Goal: Transaction & Acquisition: Purchase product/service

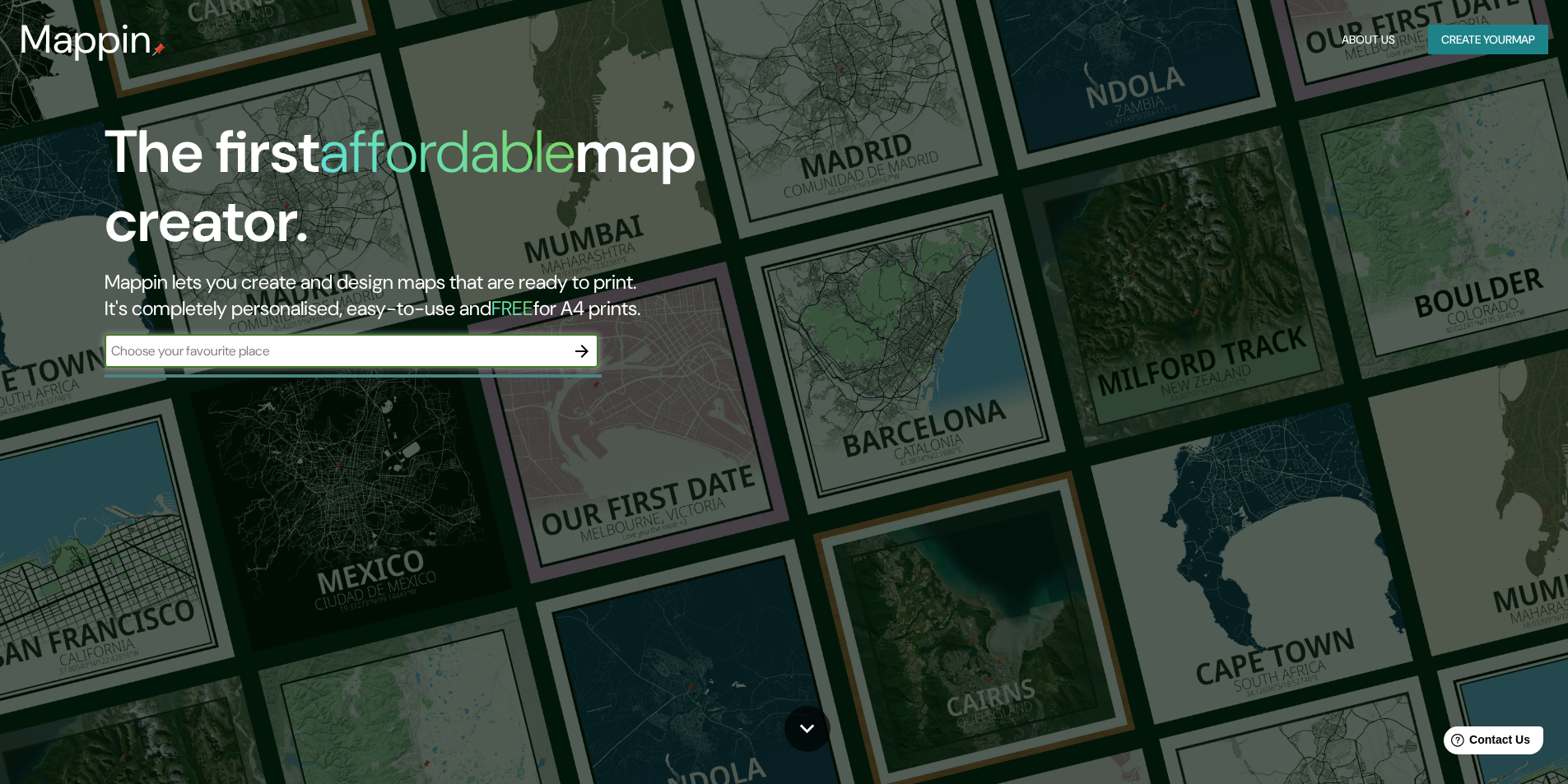
click at [417, 359] on input "text" at bounding box center [334, 351] width 461 height 19
type input "Calle Encrucijada"
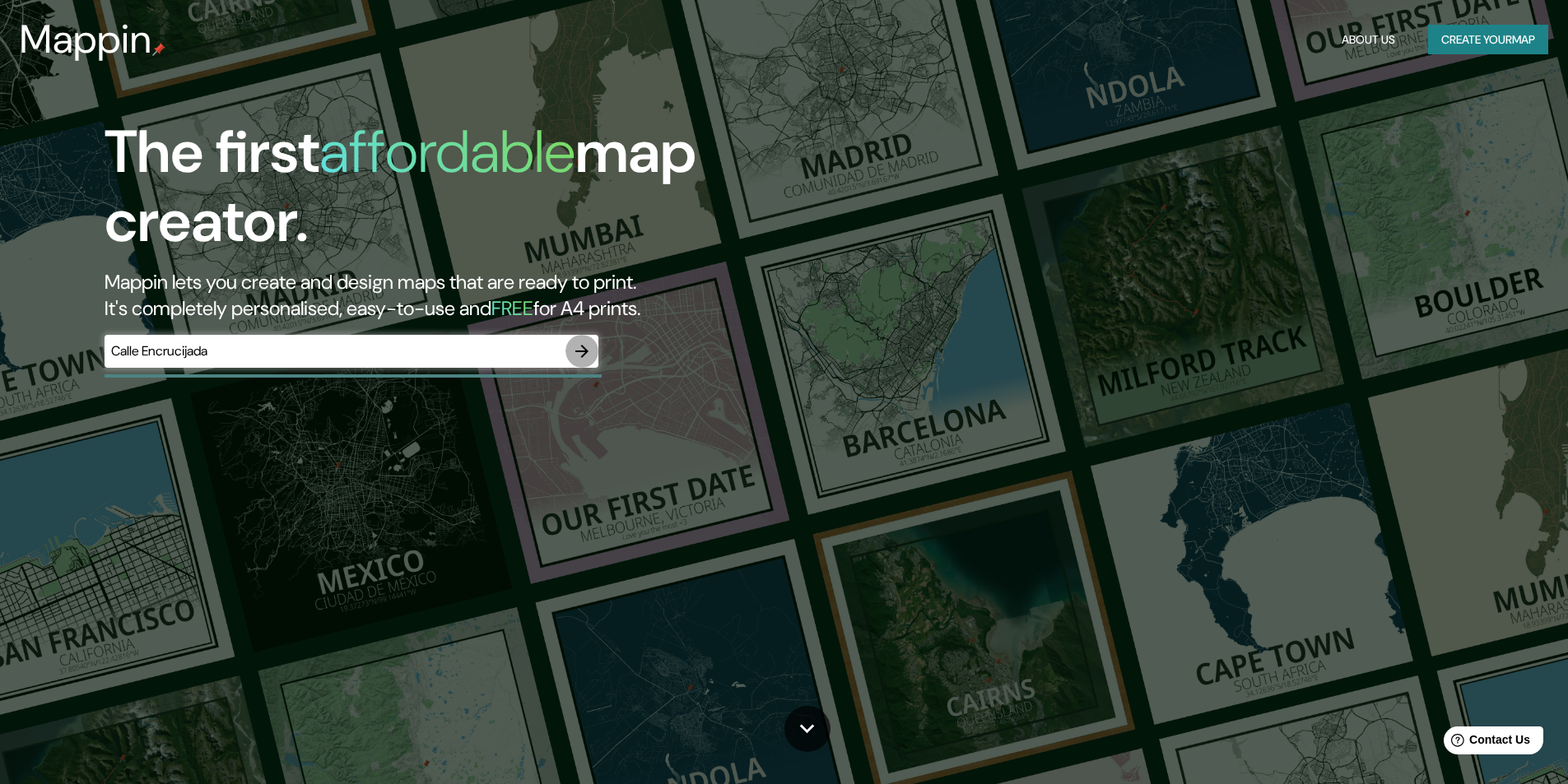
click at [586, 354] on icon "button" at bounding box center [582, 351] width 13 height 13
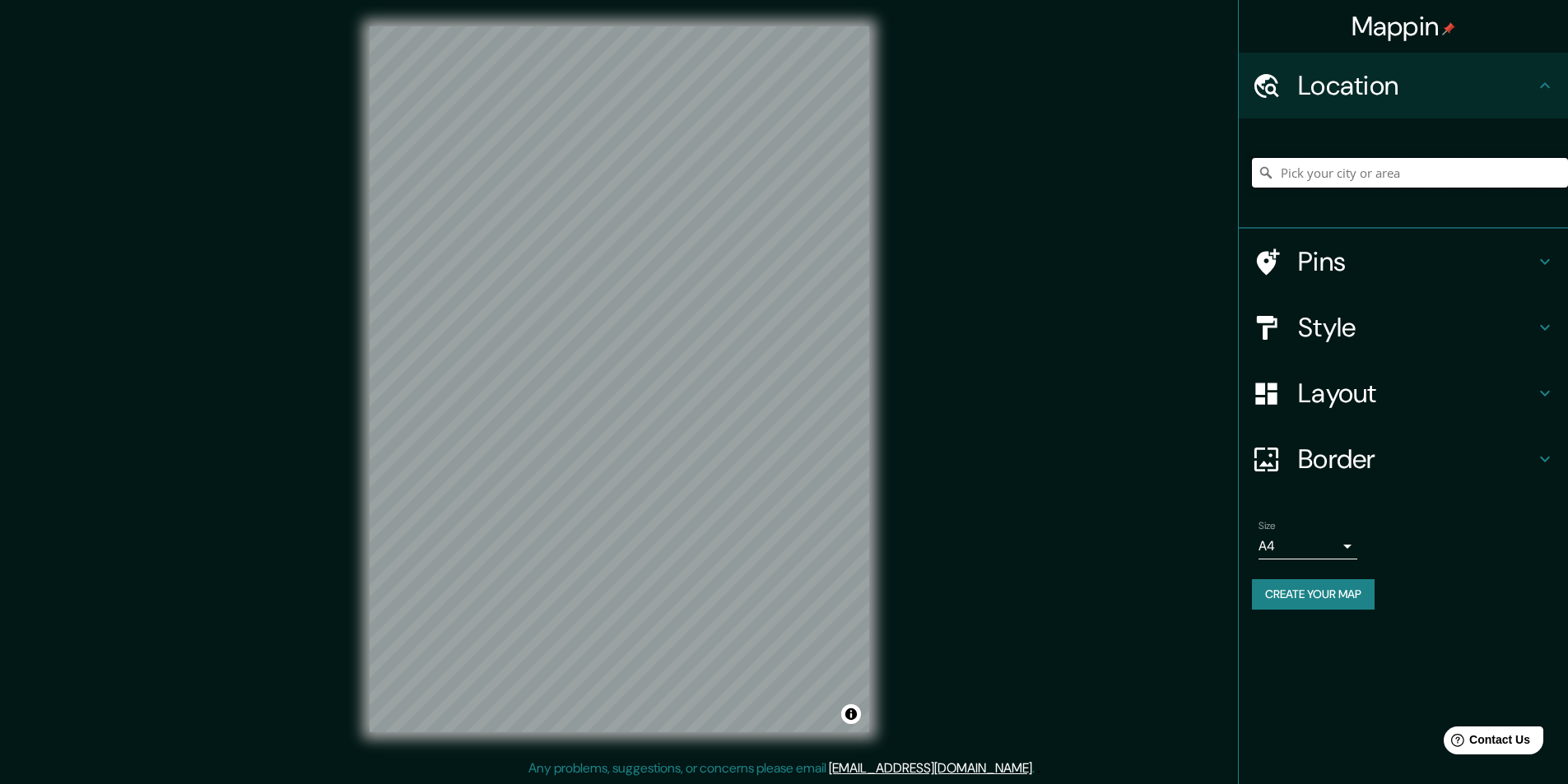
click at [1374, 169] on input "Pick your city or area" at bounding box center [1409, 173] width 316 height 30
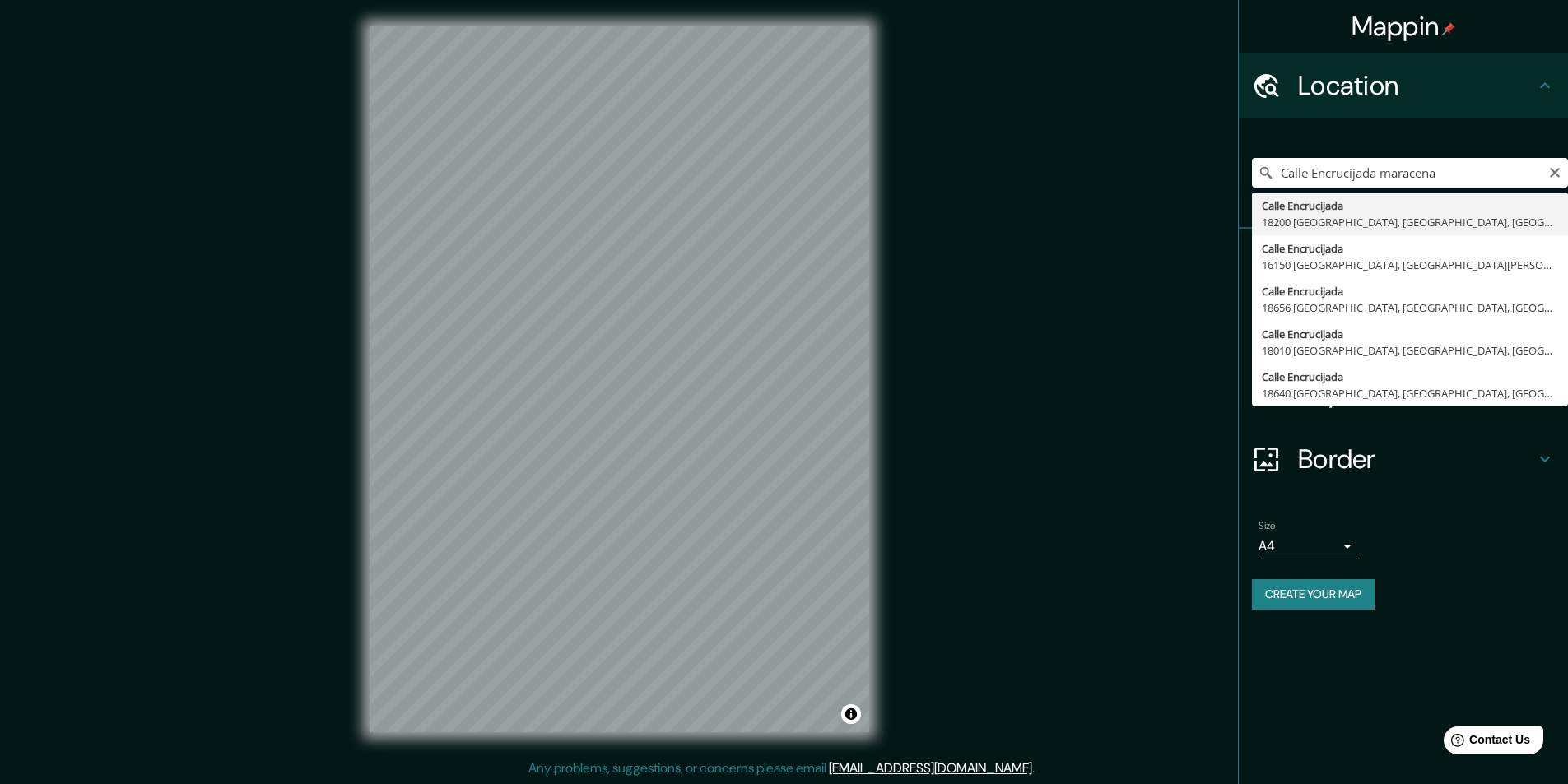
type input "Calle Encrucijada, [GEOGRAPHIC_DATA], [GEOGRAPHIC_DATA], [GEOGRAPHIC_DATA]"
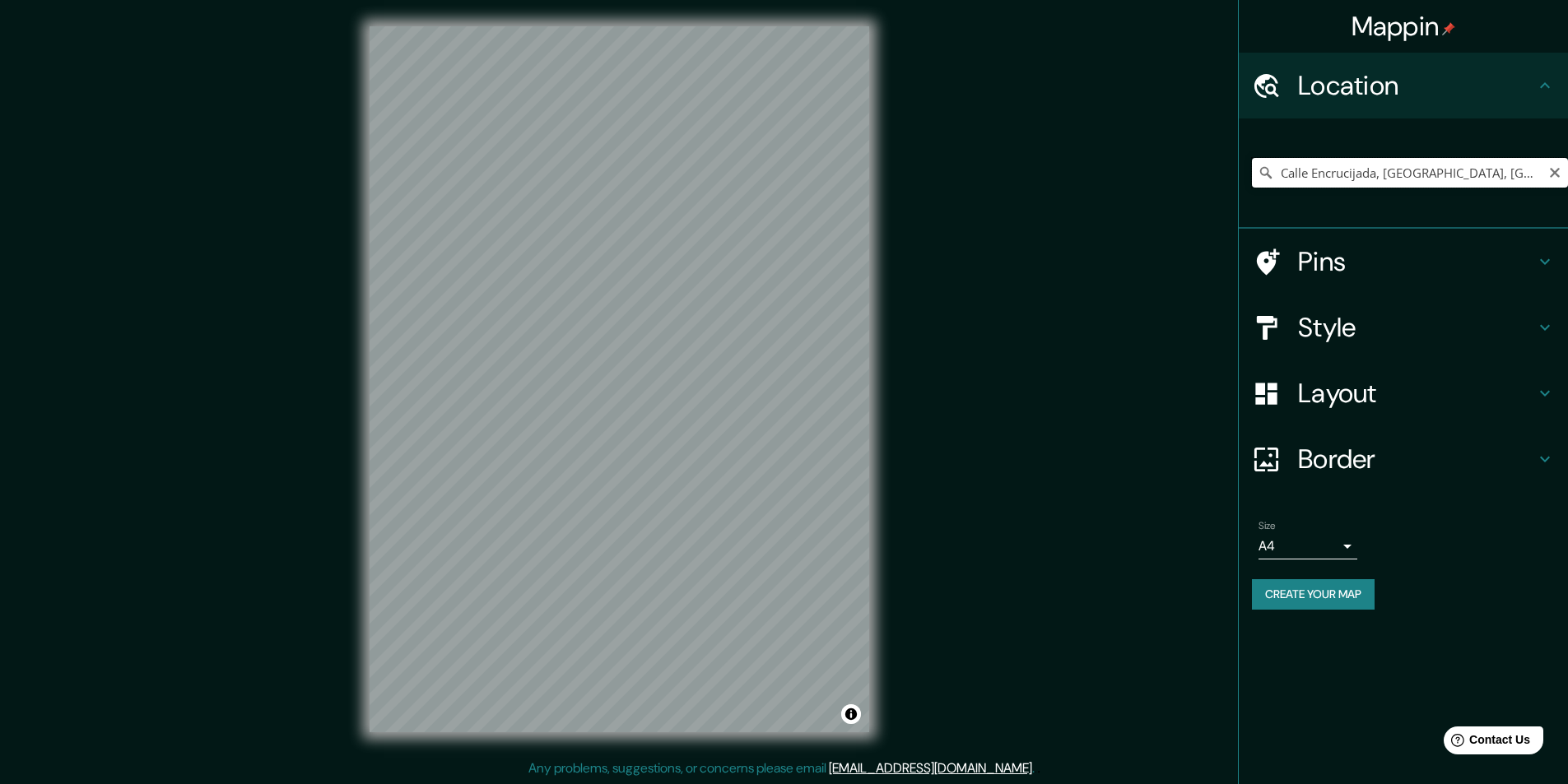
click at [1452, 177] on input "Calle Encrucijada, [GEOGRAPHIC_DATA], [GEOGRAPHIC_DATA], [GEOGRAPHIC_DATA]" at bounding box center [1409, 173] width 316 height 30
click at [1549, 174] on icon "Clear" at bounding box center [1555, 173] width 13 height 13
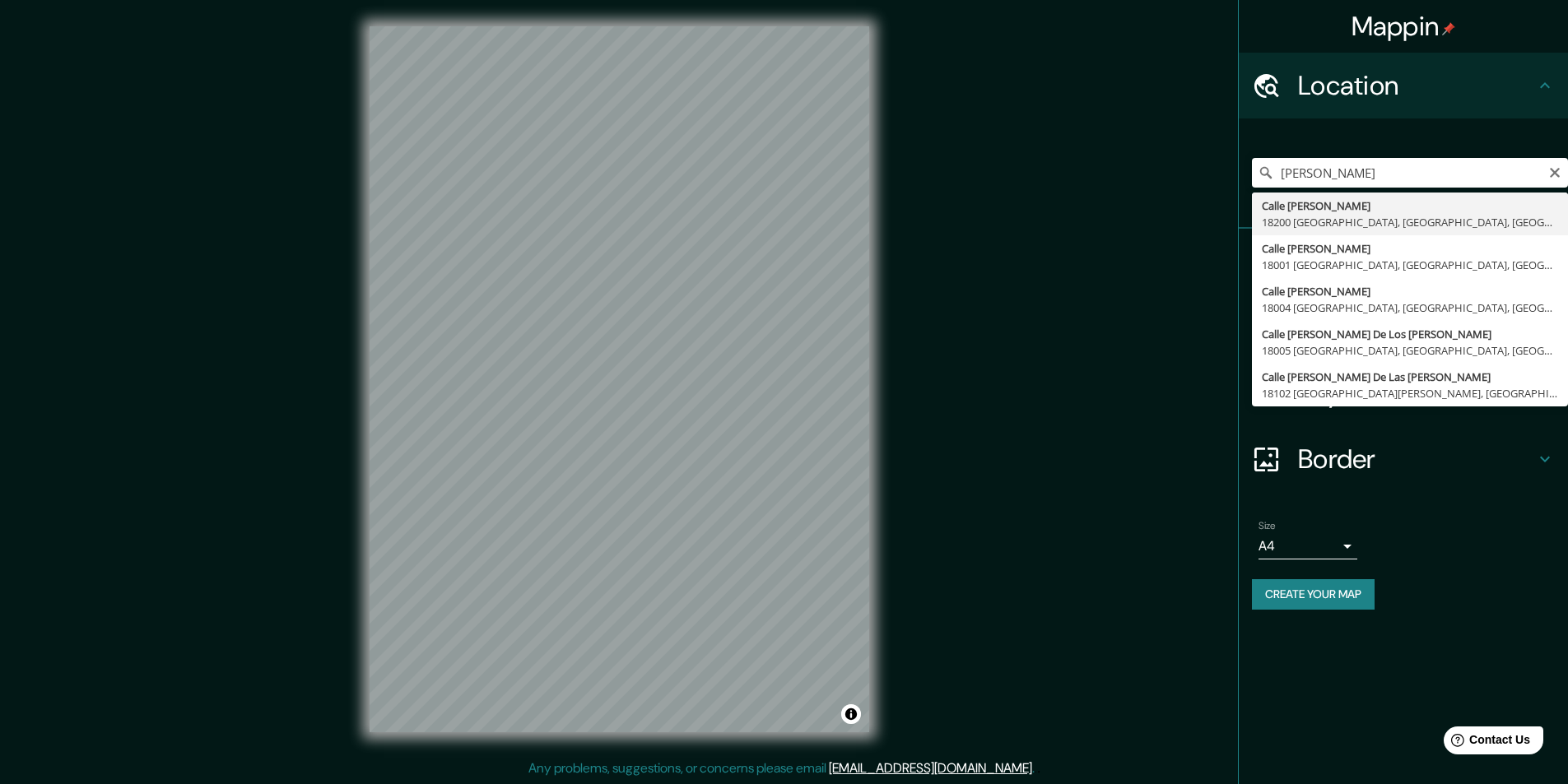
type input "[GEOGRAPHIC_DATA][PERSON_NAME], [GEOGRAPHIC_DATA], [GEOGRAPHIC_DATA]"
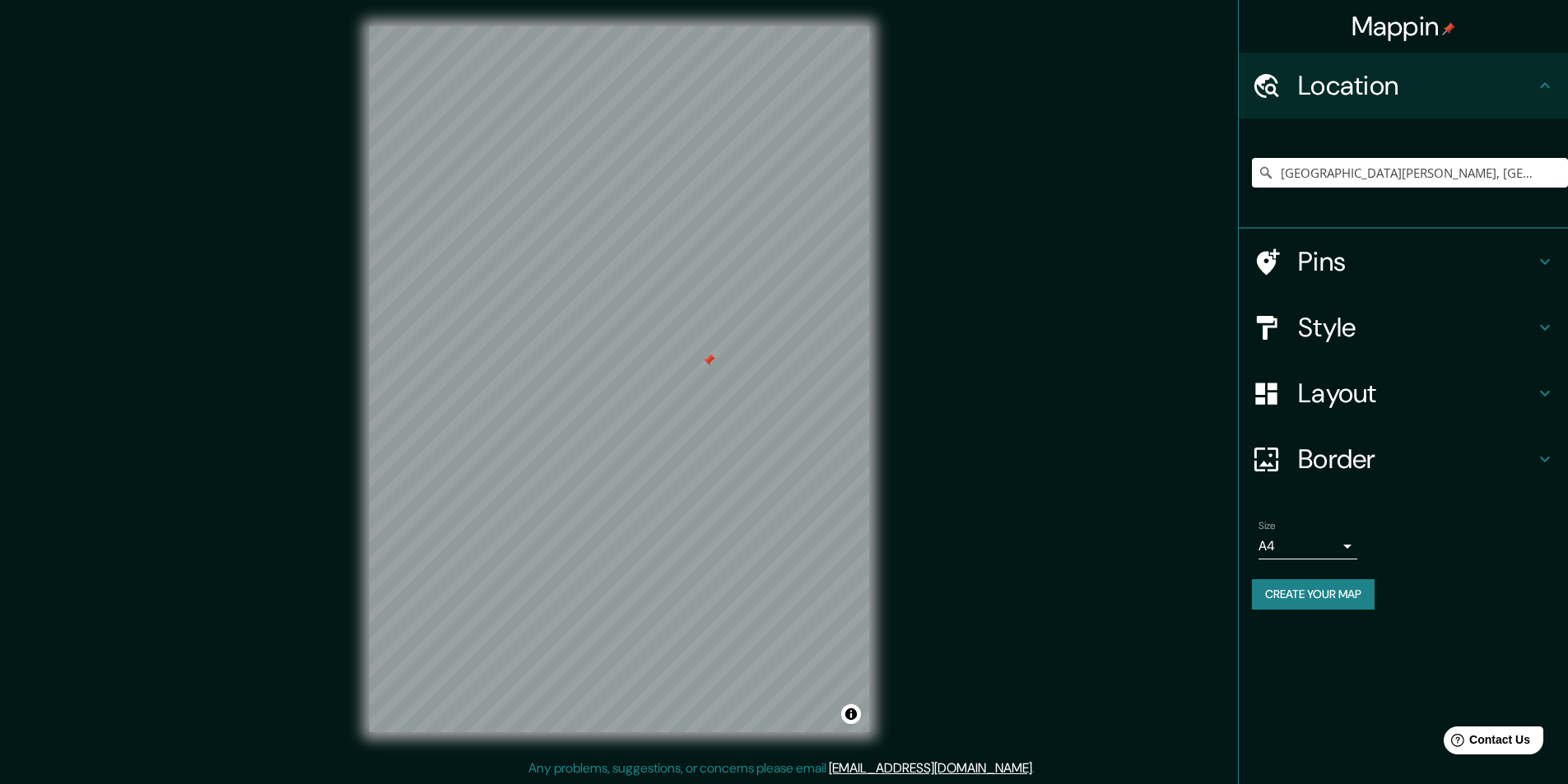
click at [1332, 265] on h4 "Pins" at bounding box center [1416, 262] width 237 height 33
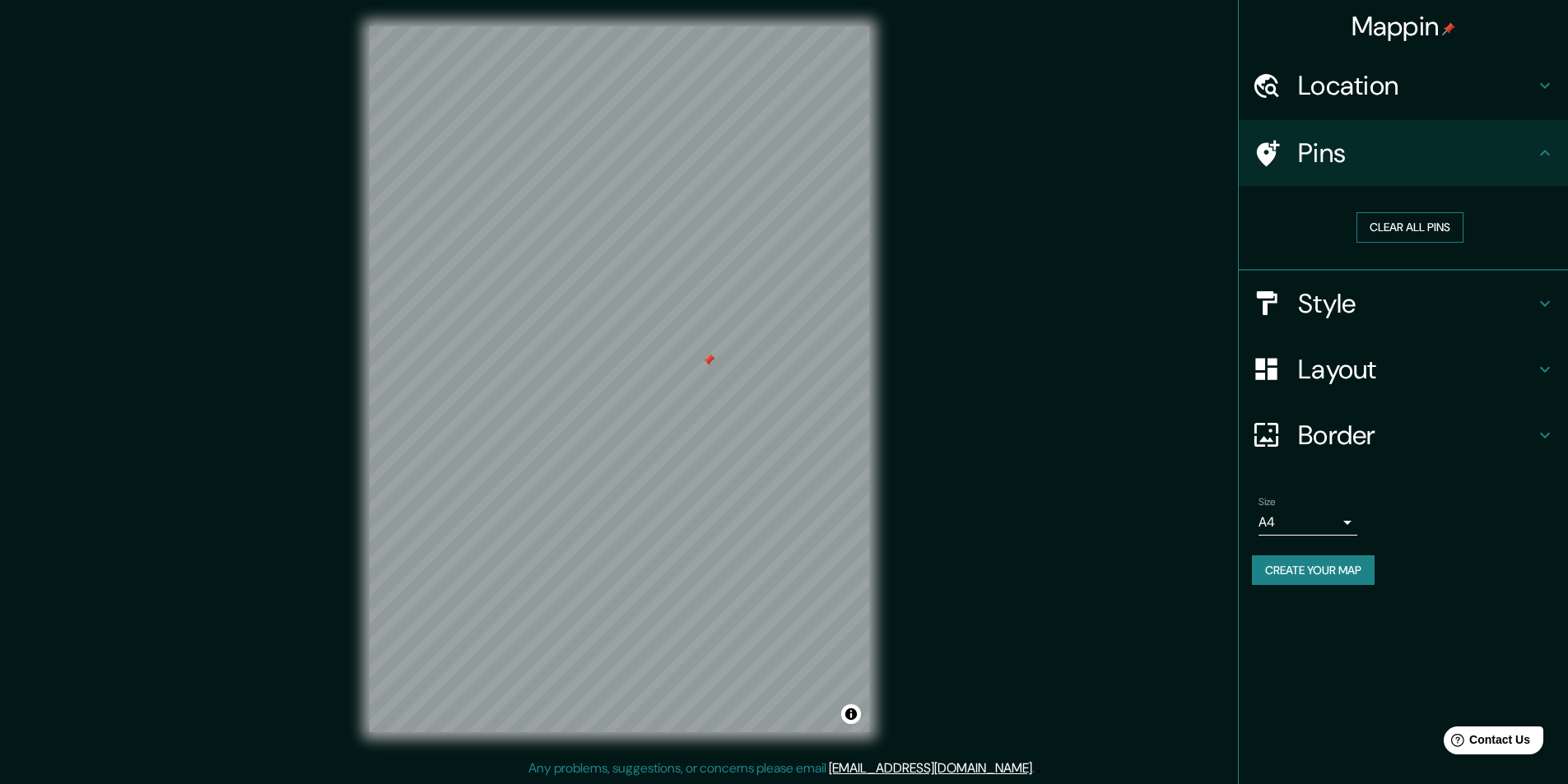
click at [1405, 222] on button "Clear all pins" at bounding box center [1409, 227] width 107 height 31
click at [1346, 109] on div "Location" at bounding box center [1403, 85] width 329 height 66
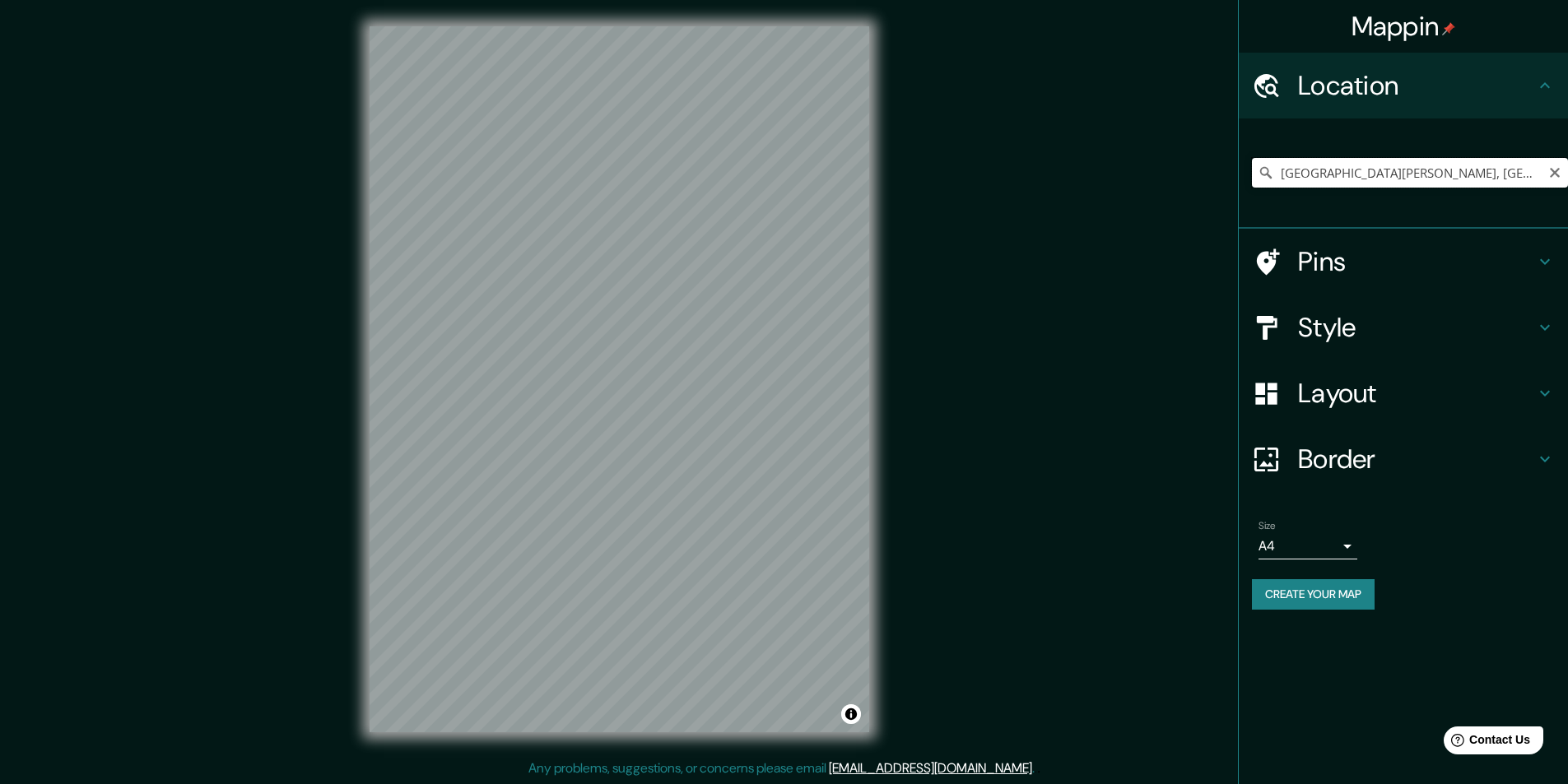
click at [1406, 174] on input "[GEOGRAPHIC_DATA][PERSON_NAME], [GEOGRAPHIC_DATA], [GEOGRAPHIC_DATA]" at bounding box center [1409, 173] width 316 height 30
click at [1411, 172] on input "[GEOGRAPHIC_DATA][PERSON_NAME], [GEOGRAPHIC_DATA], [GEOGRAPHIC_DATA]" at bounding box center [1409, 173] width 316 height 30
click at [1558, 178] on icon "Clear" at bounding box center [1555, 173] width 13 height 13
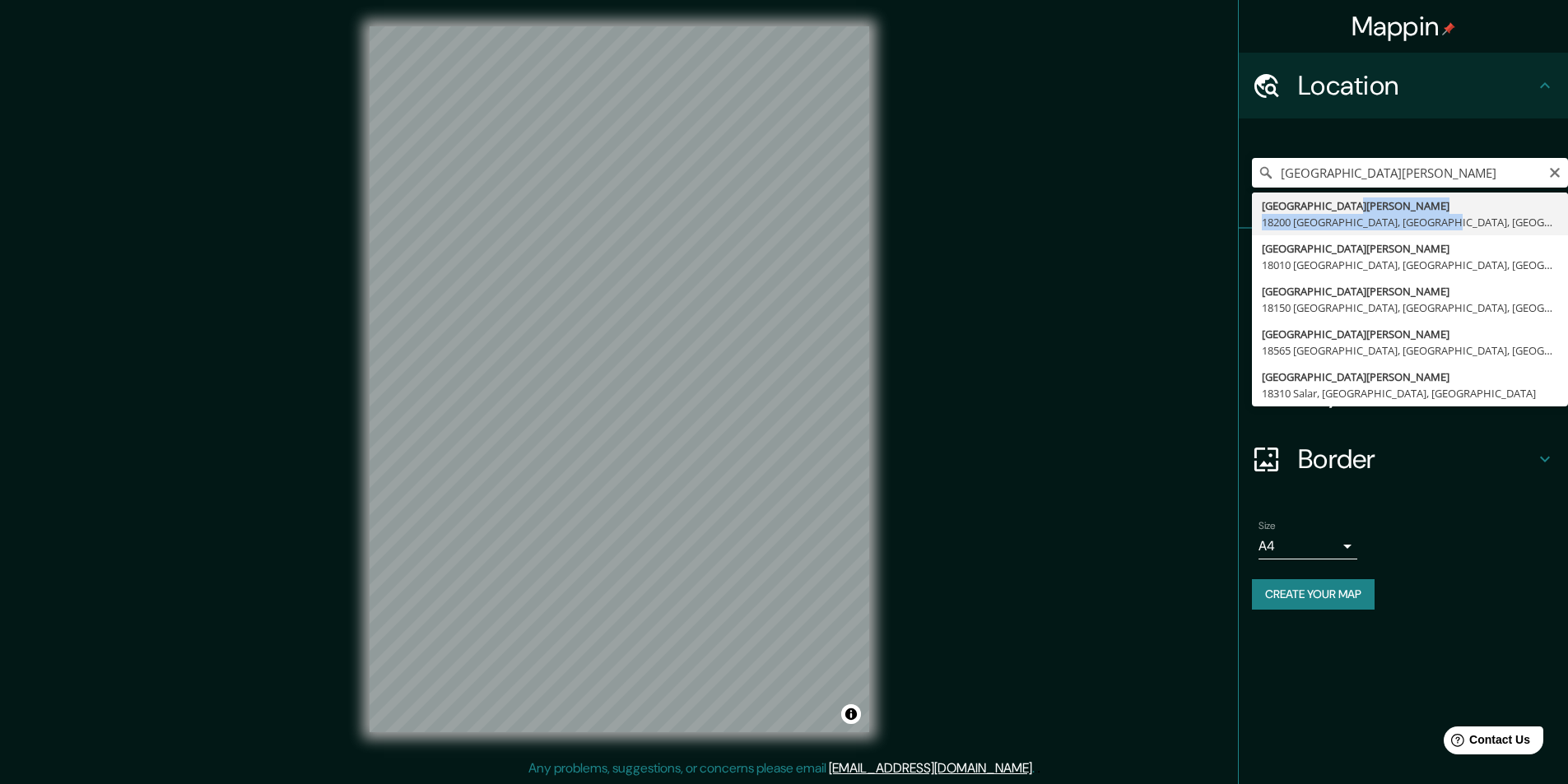
type input "[GEOGRAPHIC_DATA][PERSON_NAME], [GEOGRAPHIC_DATA], [GEOGRAPHIC_DATA]"
